Goal: Complete application form

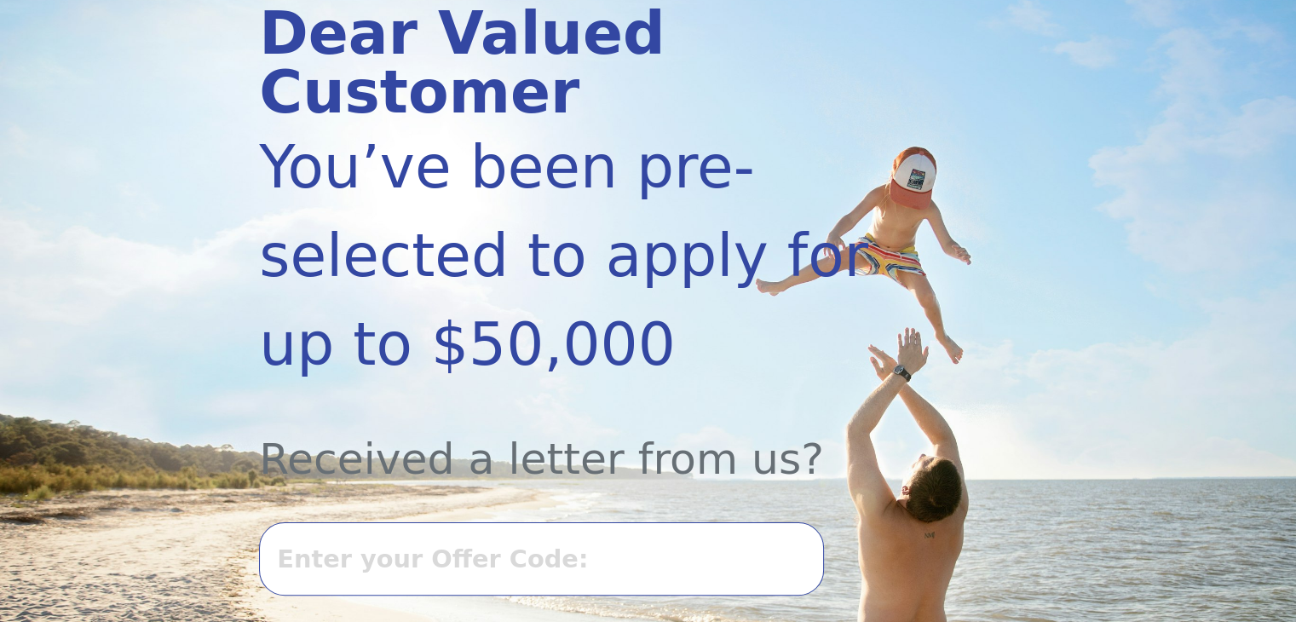
scroll to position [245, 0]
click at [650, 522] on input "text" at bounding box center [541, 558] width 564 height 73
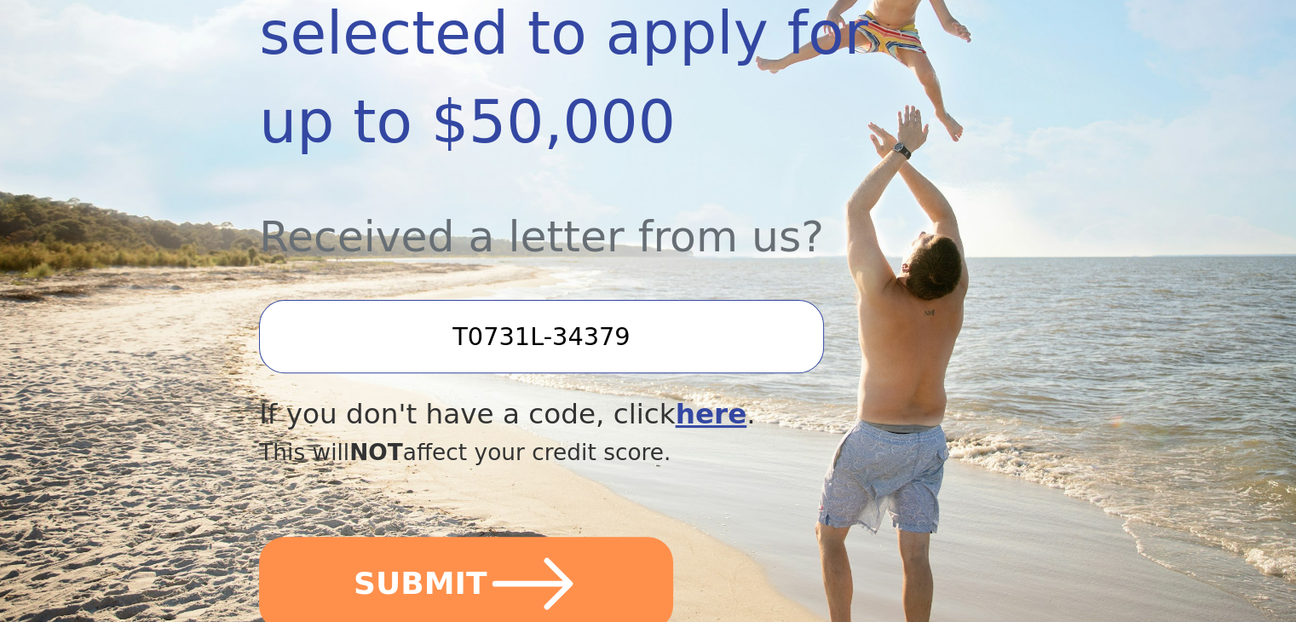
scroll to position [471, 0]
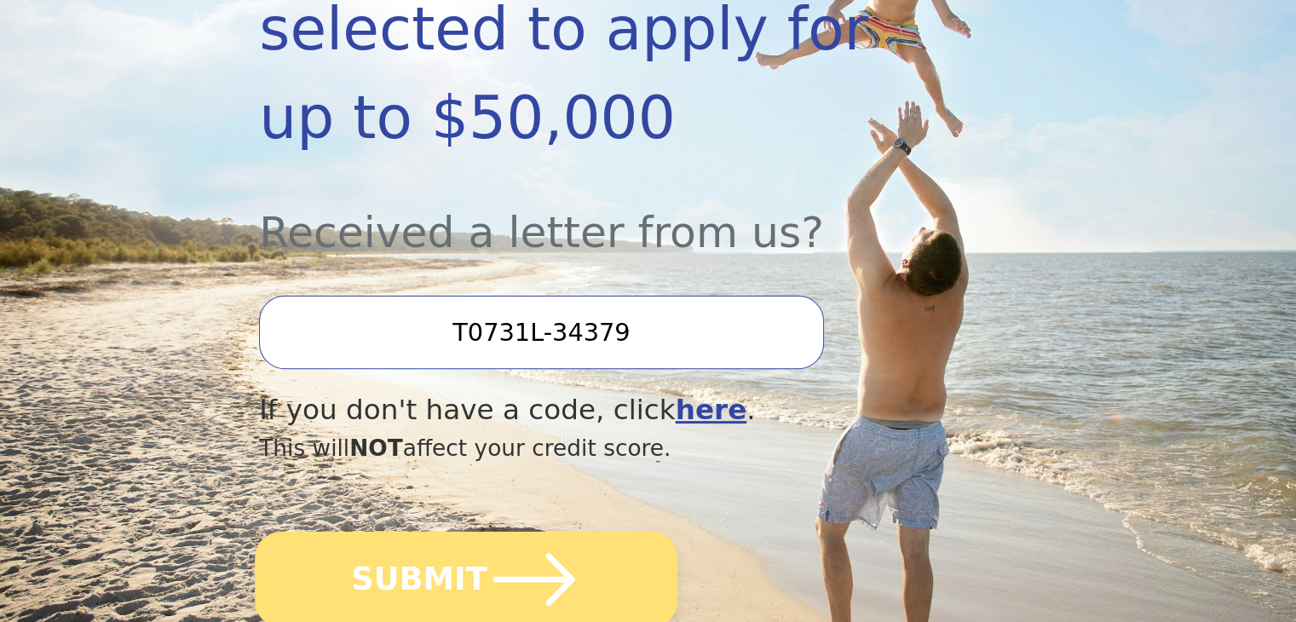
type input "T0731L-34379"
click at [429, 532] on button "SUBMIT" at bounding box center [466, 579] width 423 height 95
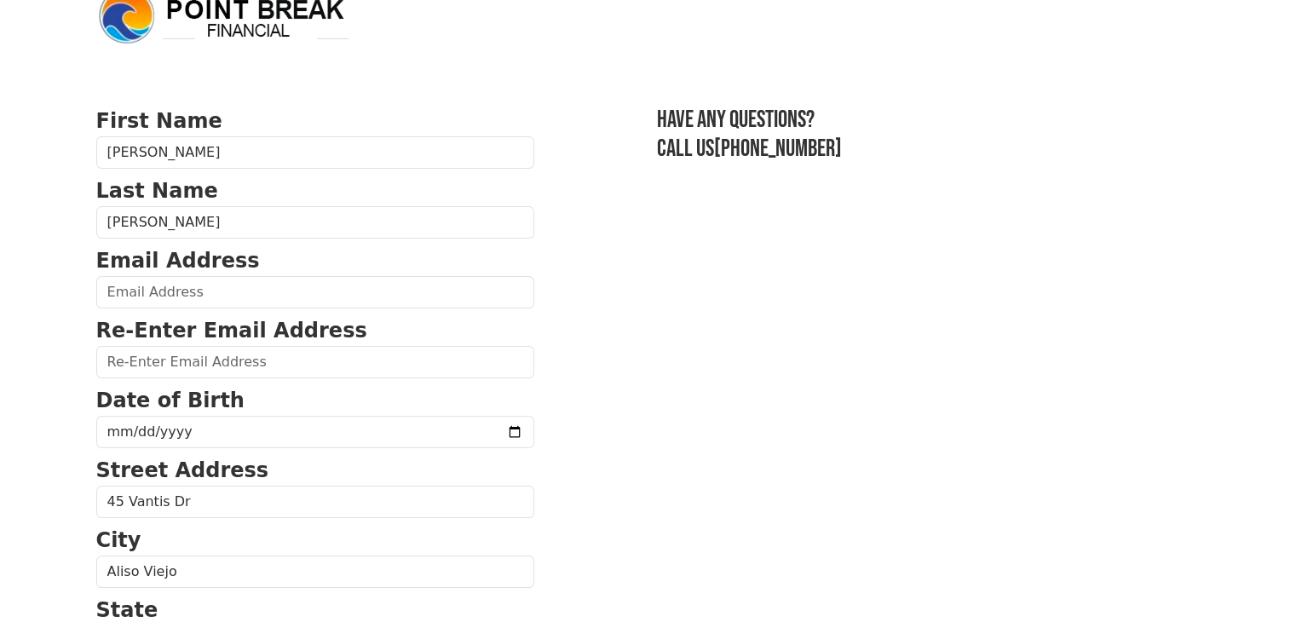
scroll to position [55, 0]
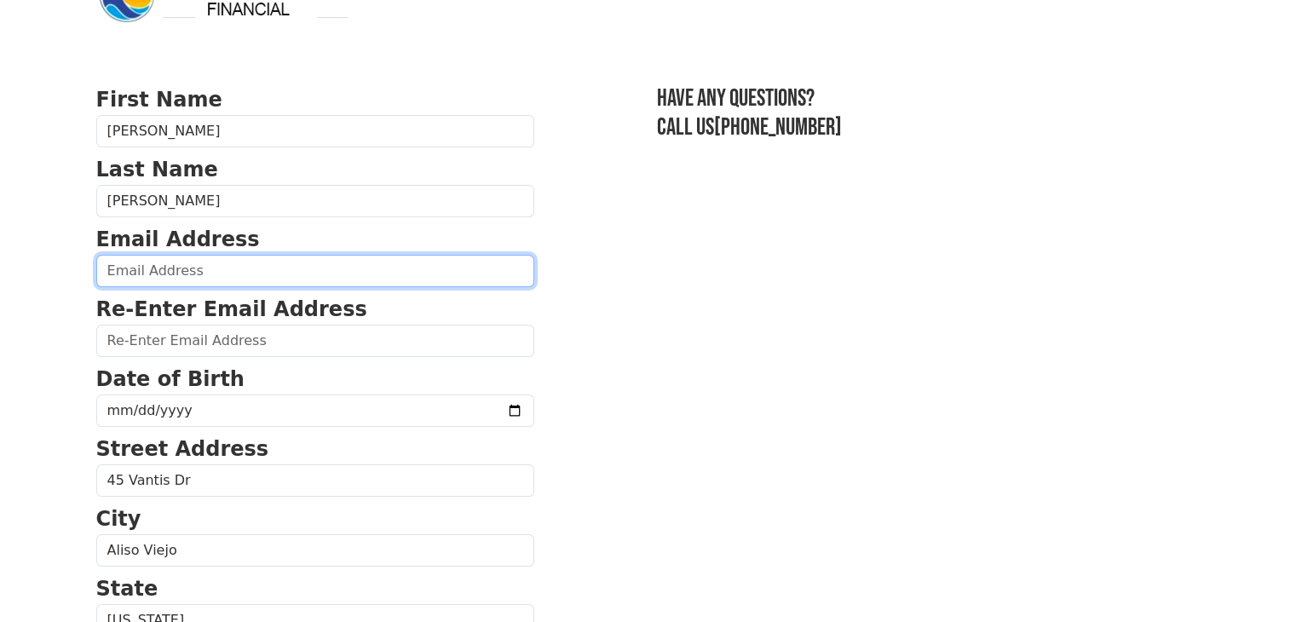
click at [183, 267] on input "email" at bounding box center [315, 271] width 438 height 32
type input "[PERSON_NAME][EMAIL_ADDRESS][DOMAIN_NAME]"
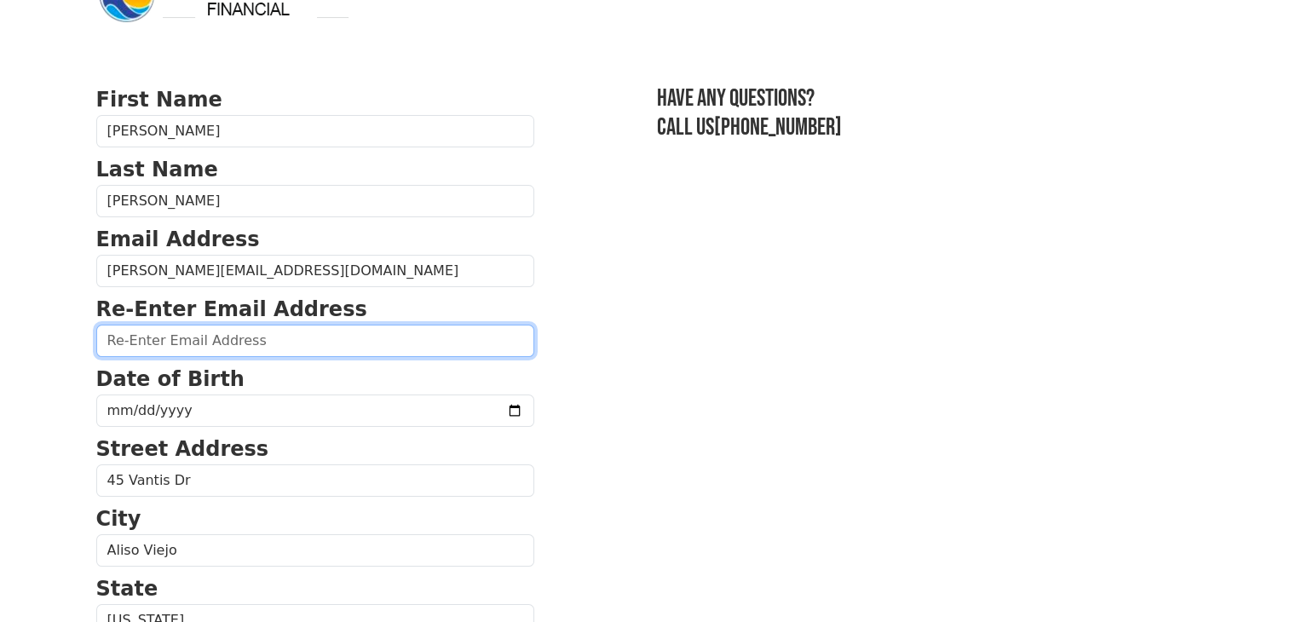
click at [193, 344] on input "email" at bounding box center [315, 341] width 438 height 32
type input "[PERSON_NAME][EMAIL_ADDRESS][DOMAIN_NAME]"
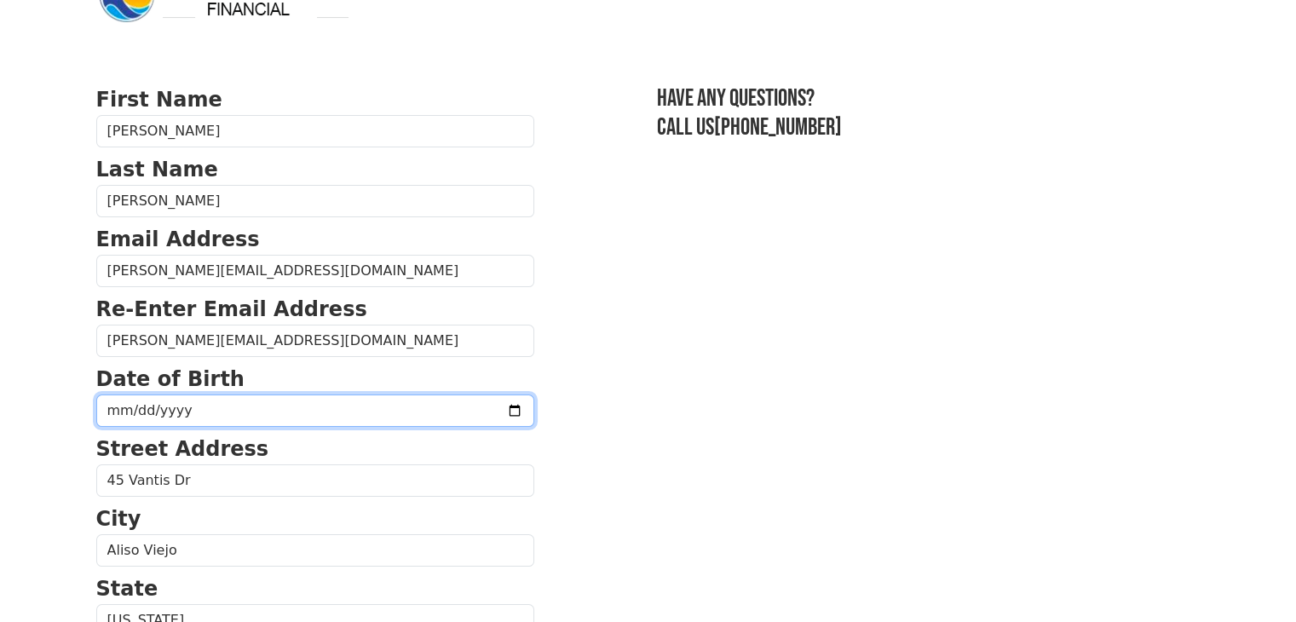
click at [343, 410] on input "date" at bounding box center [315, 411] width 438 height 32
type input "[DATE]"
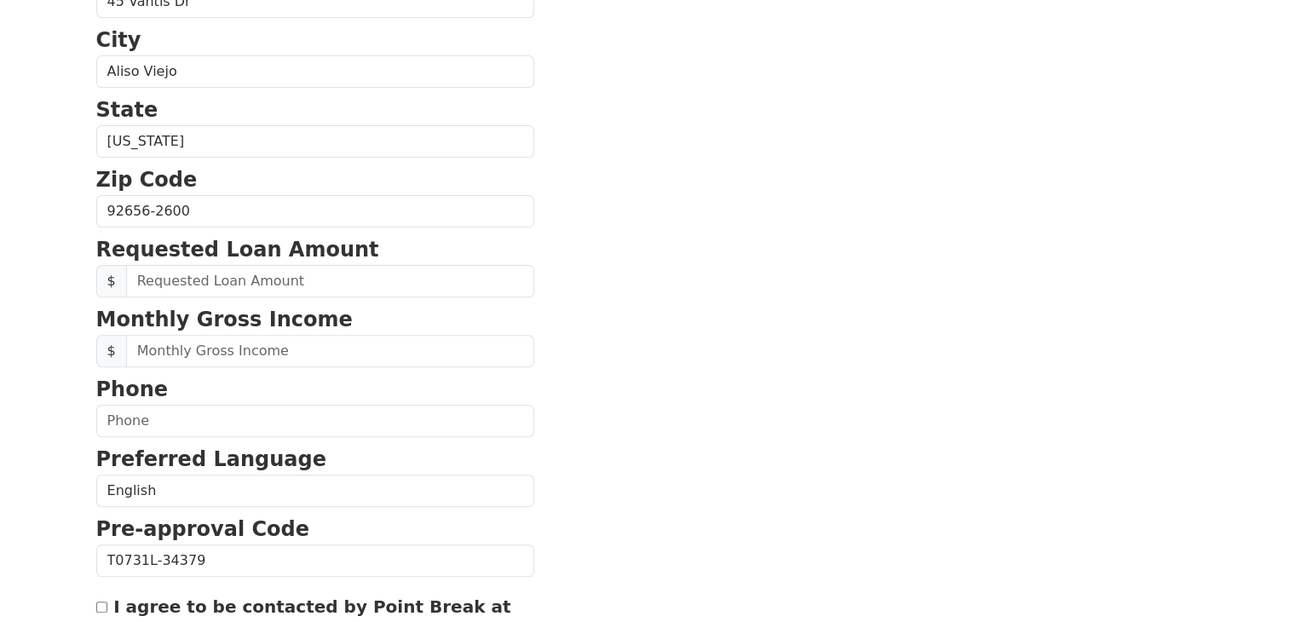
scroll to position [534, 0]
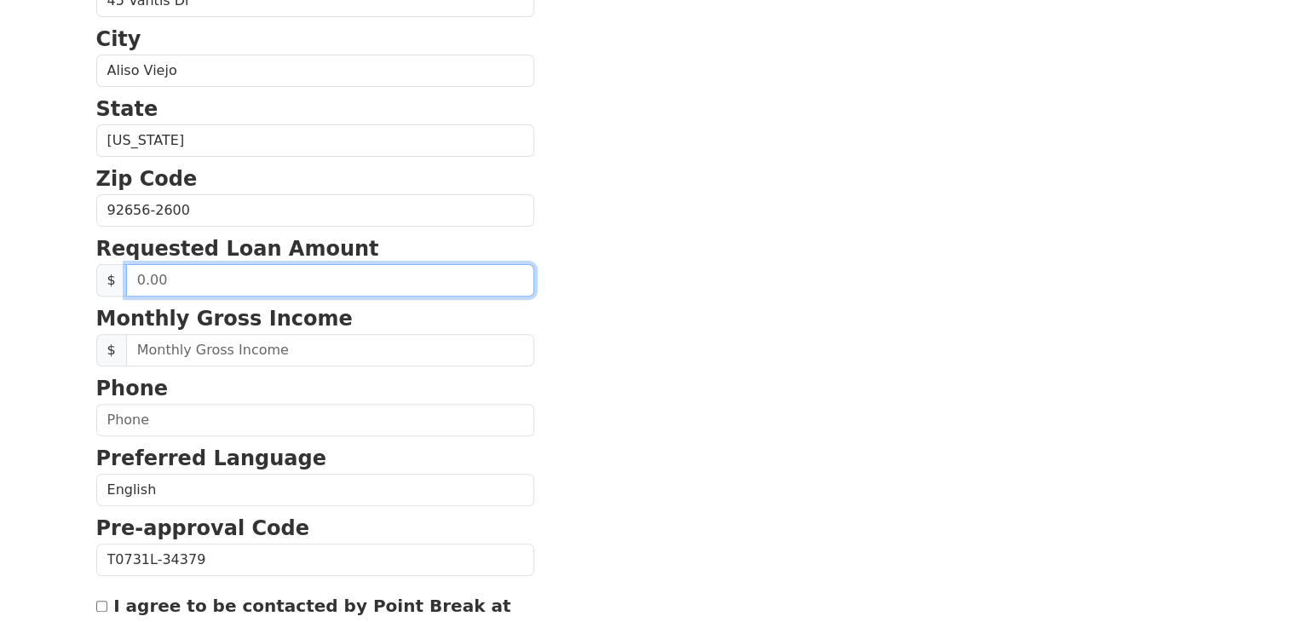
click at [355, 281] on input "text" at bounding box center [330, 280] width 408 height 32
type input "40,000.00"
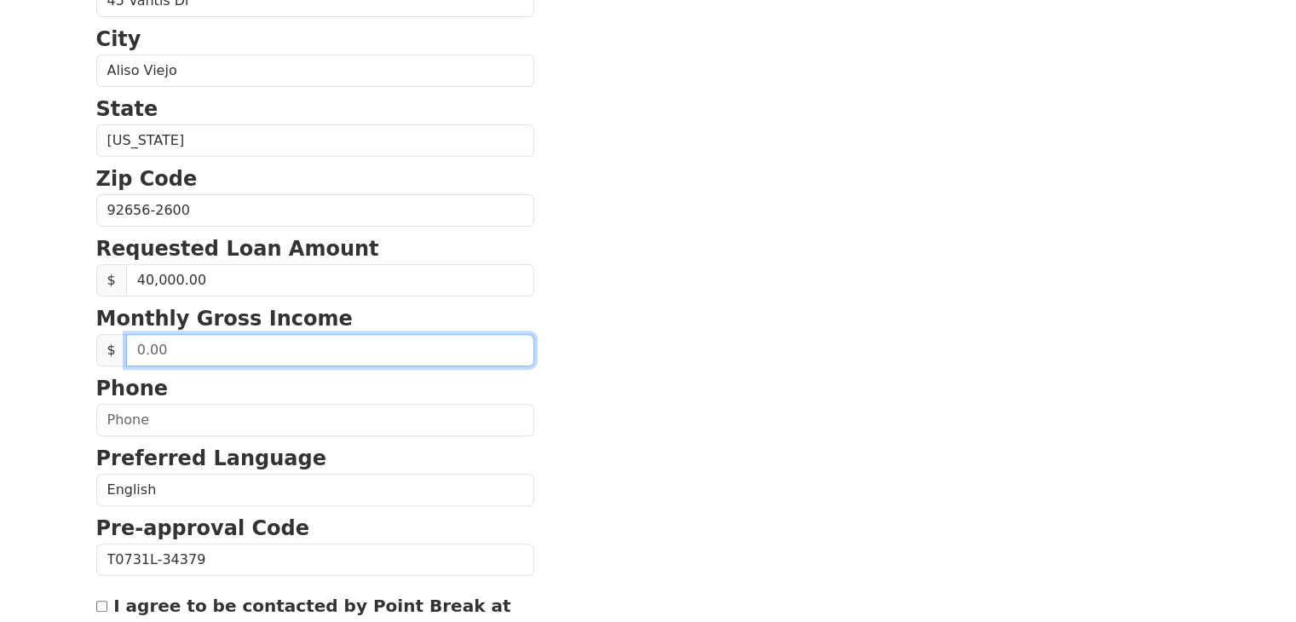
click at [357, 345] on input "text" at bounding box center [330, 350] width 408 height 32
type input "3.00"
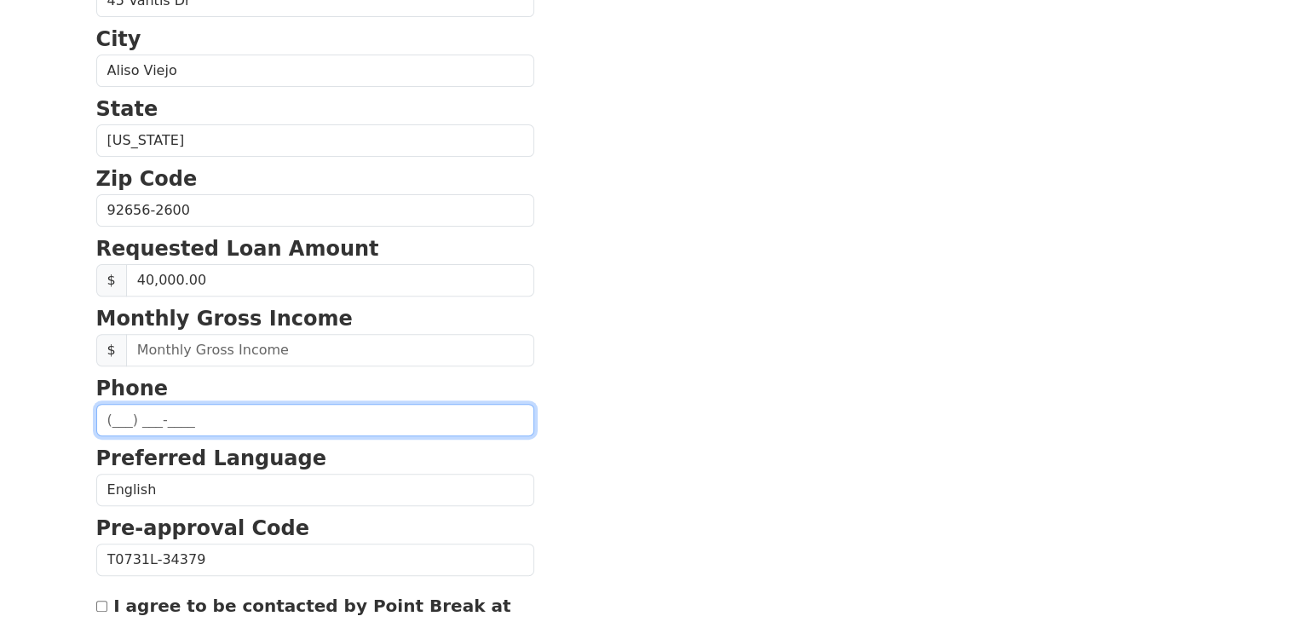
click at [362, 421] on input "text" at bounding box center [315, 420] width 438 height 32
type input "[PHONE_NUMBER]"
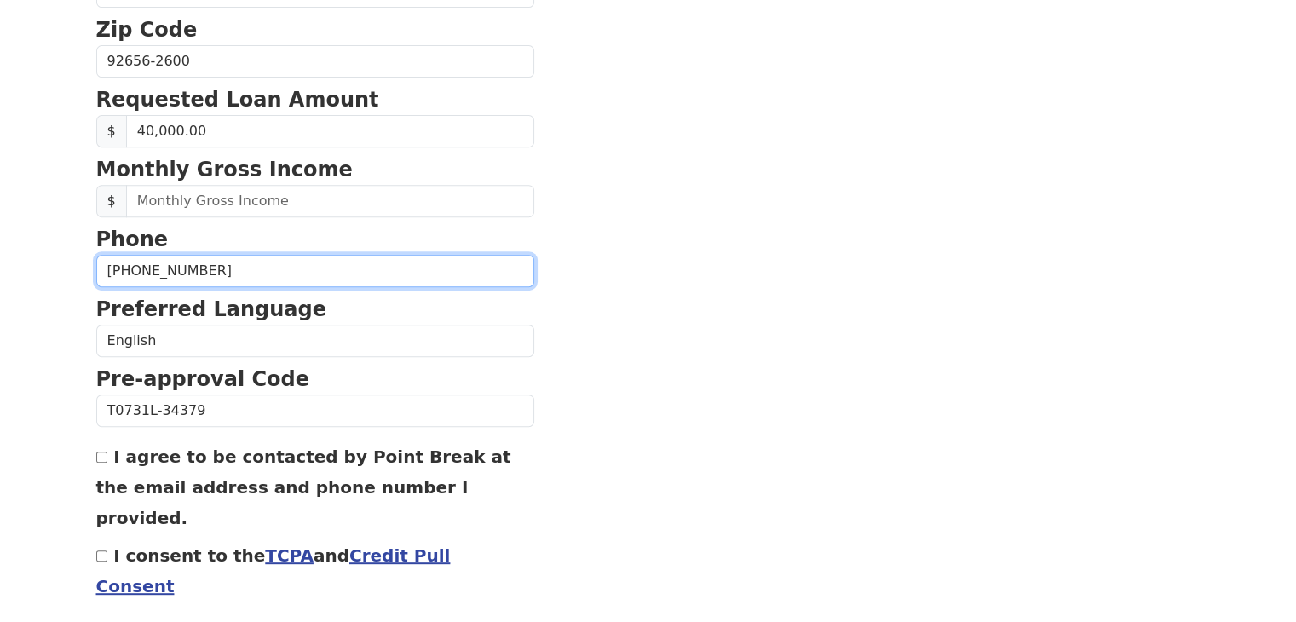
scroll to position [684, 0]
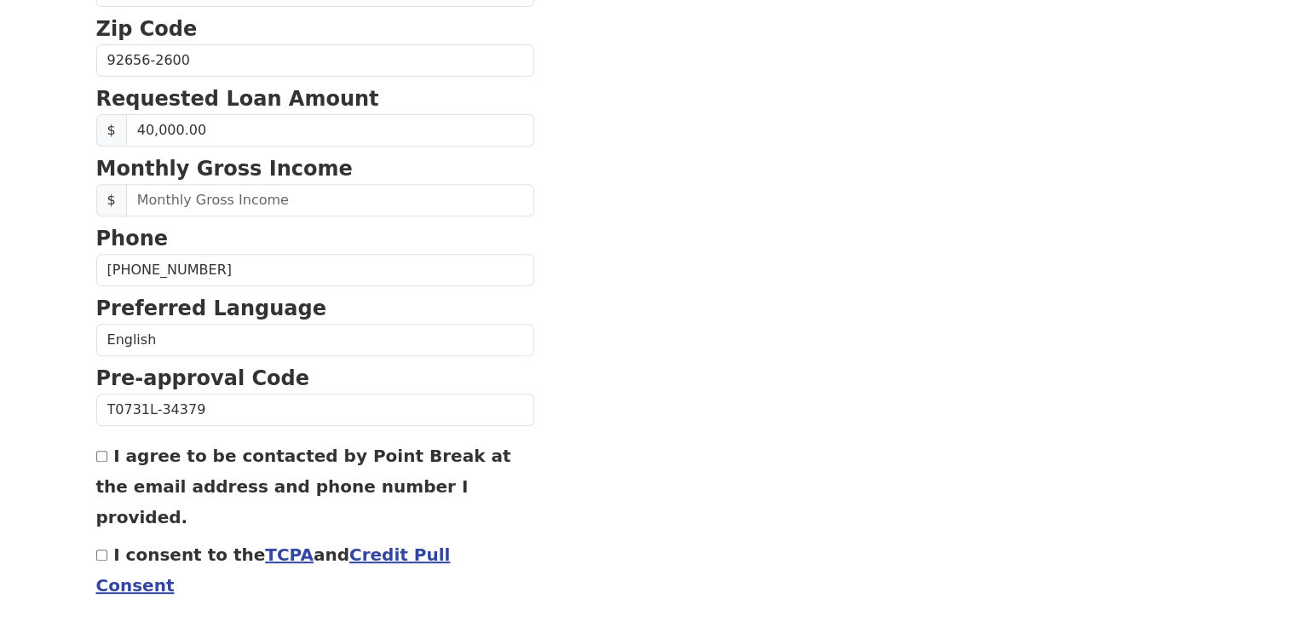
click at [96, 452] on input "I agree to be contacted by Point Break at the email address and phone number I …" at bounding box center [101, 456] width 11 height 11
checkbox input "true"
click at [104, 550] on input "I consent to the TCPA and Credit Pull Consent" at bounding box center [101, 555] width 11 height 11
checkbox input "true"
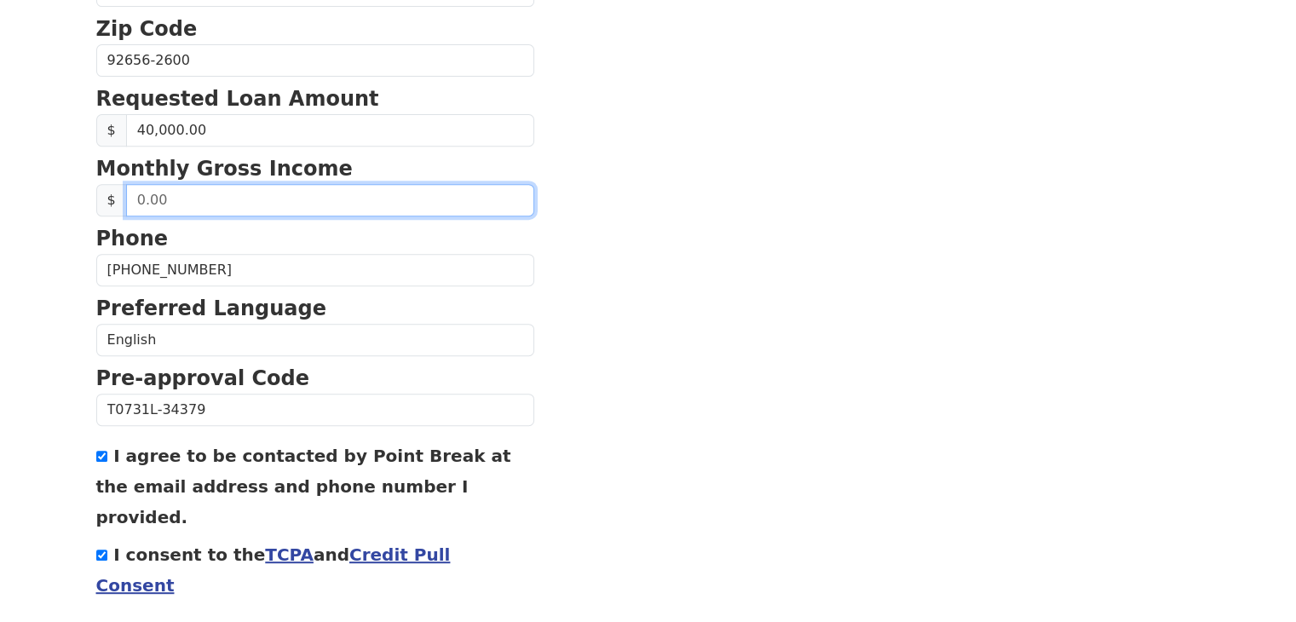
click at [305, 199] on input "text" at bounding box center [330, 200] width 408 height 32
type input "22,000.00"
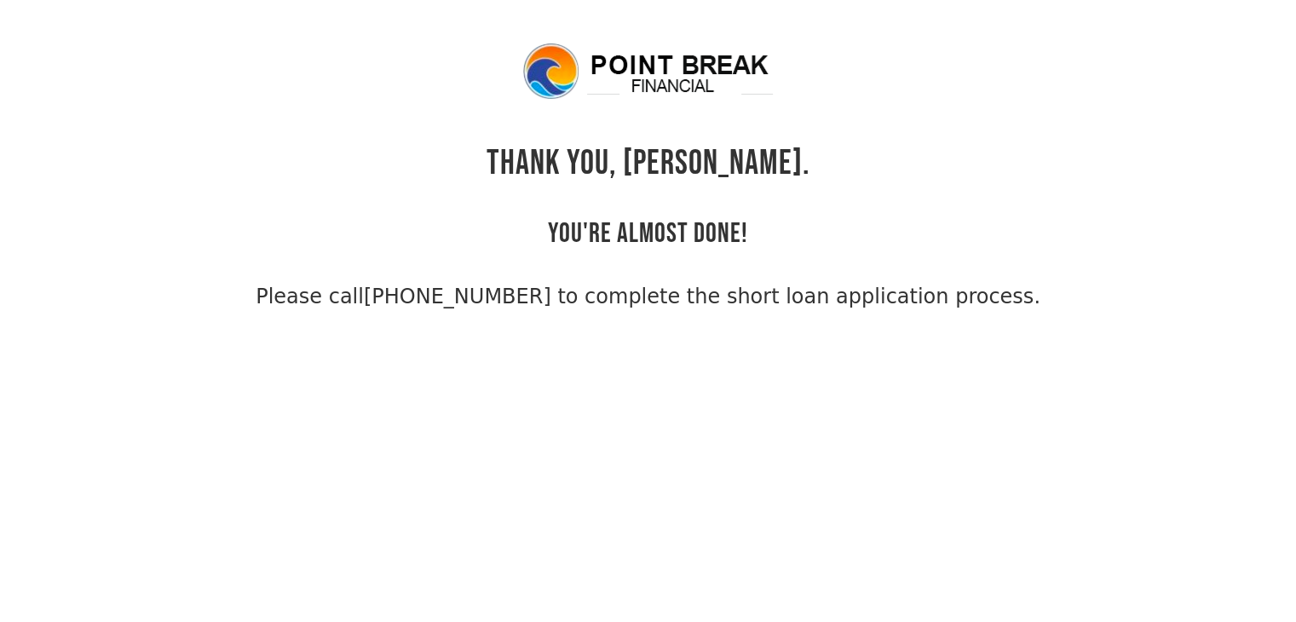
scroll to position [41, 0]
